Goal: Information Seeking & Learning: Find specific fact

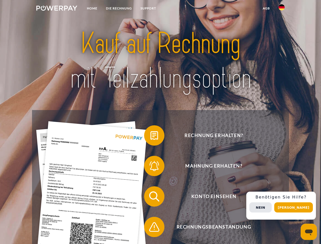
click at [57, 9] on img at bounding box center [56, 8] width 41 height 5
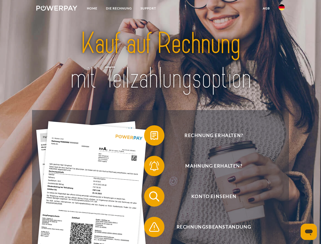
click at [281, 9] on img at bounding box center [281, 7] width 6 height 6
click at [266, 8] on link "agb" at bounding box center [266, 8] width 16 height 9
click at [150, 136] on span at bounding box center [146, 135] width 25 height 25
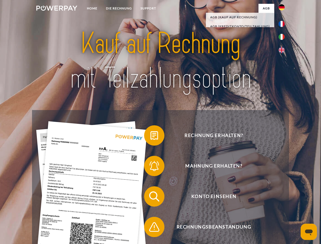
click at [150, 167] on span at bounding box center [146, 165] width 25 height 25
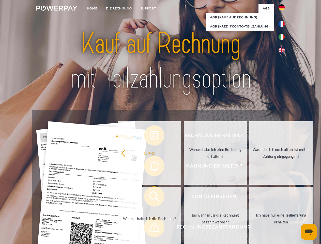
click at [184, 197] on link "Bis wann muss die Rechnung bezahlt werden?" at bounding box center [215, 218] width 63 height 63
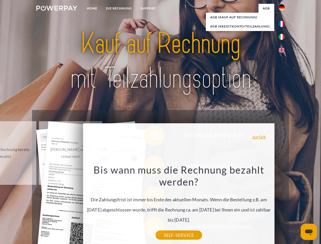
click at [150, 228] on div "Bis wann muss die Rechnung bezahlt werden? Die Zahlungsfrist ist immer bis Ende…" at bounding box center [178, 199] width 185 height 71
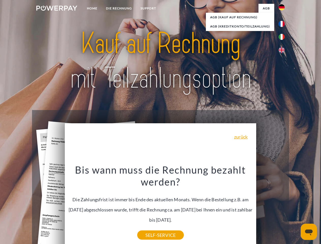
click at [283, 205] on div "Rechnung erhalten? Mahnung erhalten? Konto einsehen" at bounding box center [160, 211] width 256 height 203
click at [270, 206] on span "Konto einsehen" at bounding box center [213, 196] width 124 height 20
click at [295, 207] on header "Home DIE RECHNUNG SUPPORT" at bounding box center [160, 175] width 321 height 351
